Goal: Find specific page/section: Find specific page/section

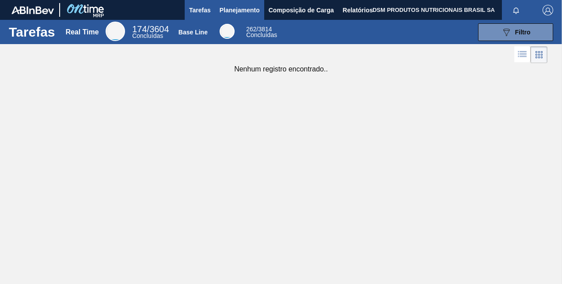
click at [224, 8] on span "Planejamento" at bounding box center [239, 10] width 40 height 11
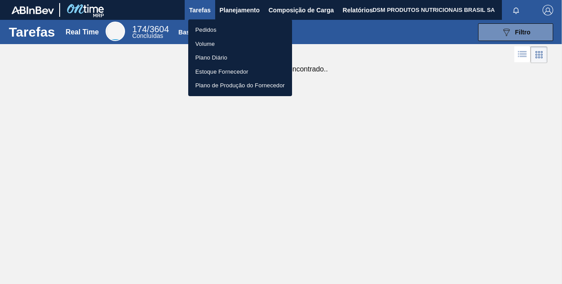
click at [204, 28] on li "Pedidos" at bounding box center [240, 30] width 104 height 14
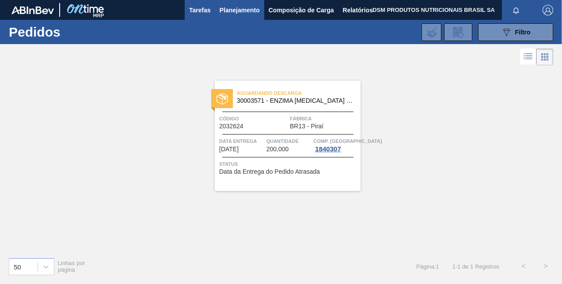
click at [197, 11] on span "Tarefas" at bounding box center [200, 10] width 22 height 11
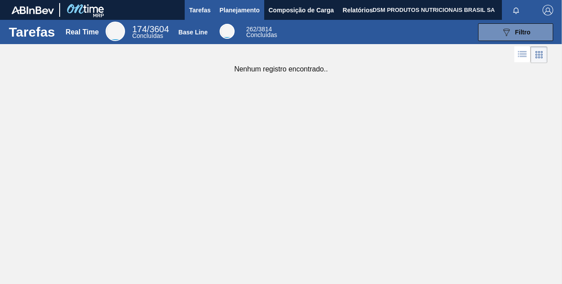
click at [228, 7] on span "Planejamento" at bounding box center [239, 10] width 40 height 11
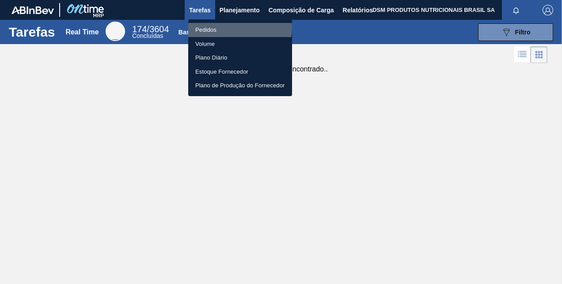
click at [230, 27] on li "Pedidos" at bounding box center [240, 30] width 104 height 14
